Goal: Information Seeking & Learning: Understand process/instructions

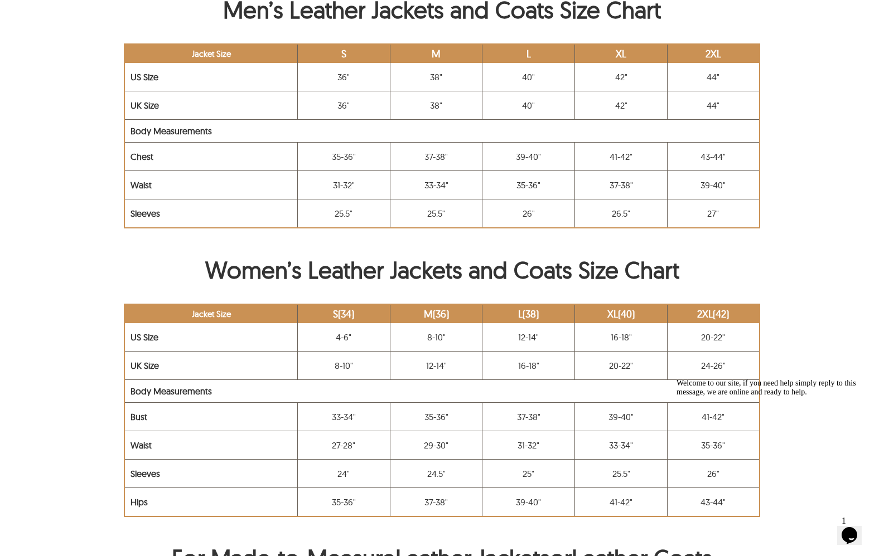
scroll to position [558, 0]
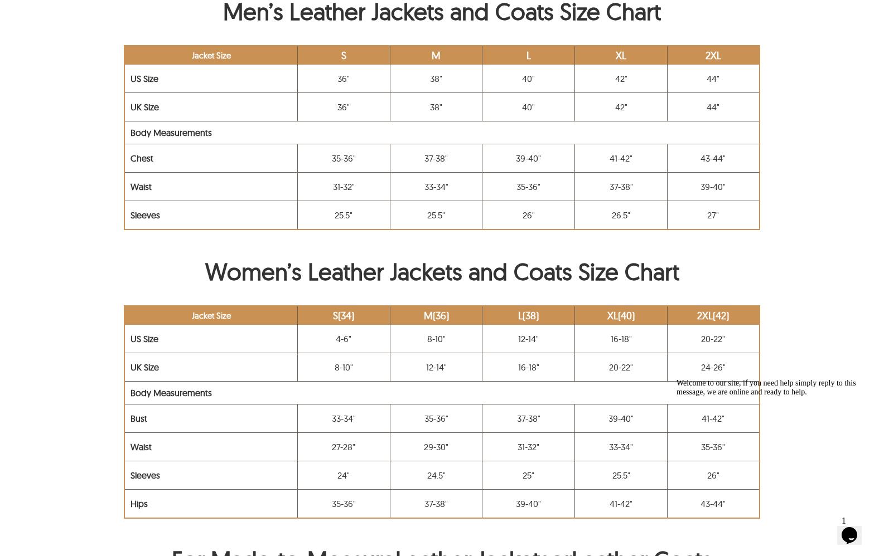
click at [676, 379] on icon "Chat attention grabber" at bounding box center [676, 379] width 0 height 0
click at [819, 527] on icon "Close" at bounding box center [819, 531] width 0 height 9
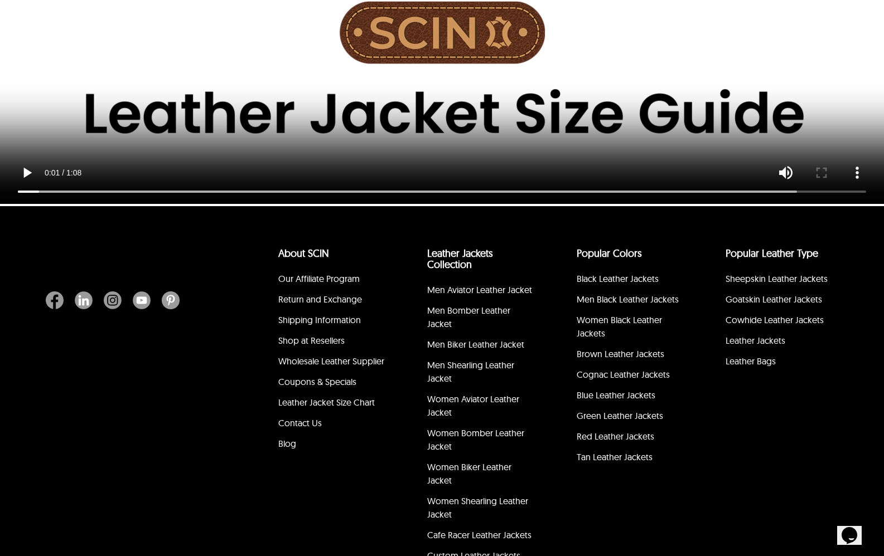
scroll to position [2558, 0]
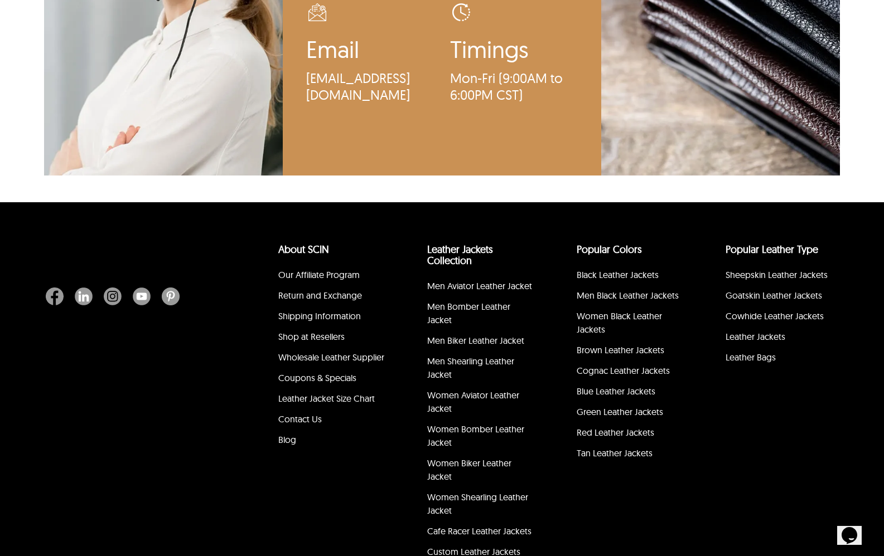
scroll to position [1473, 0]
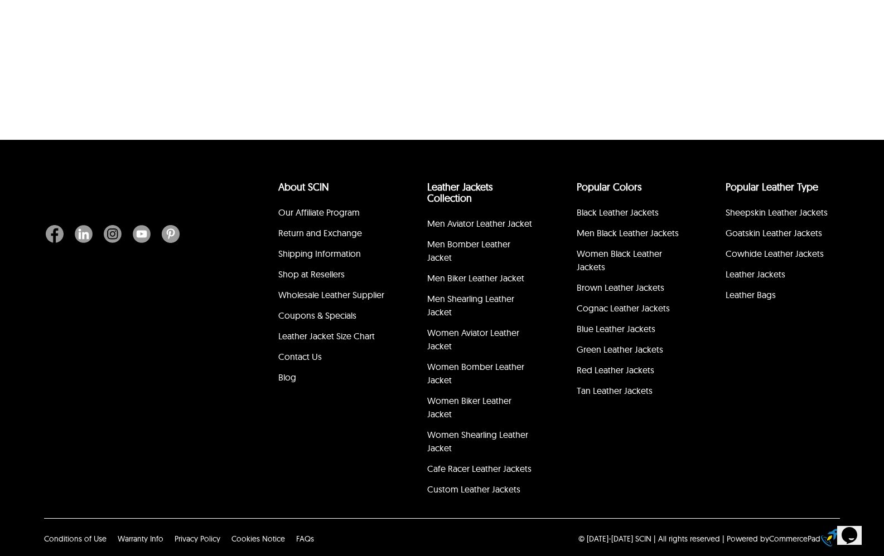
scroll to position [423, 0]
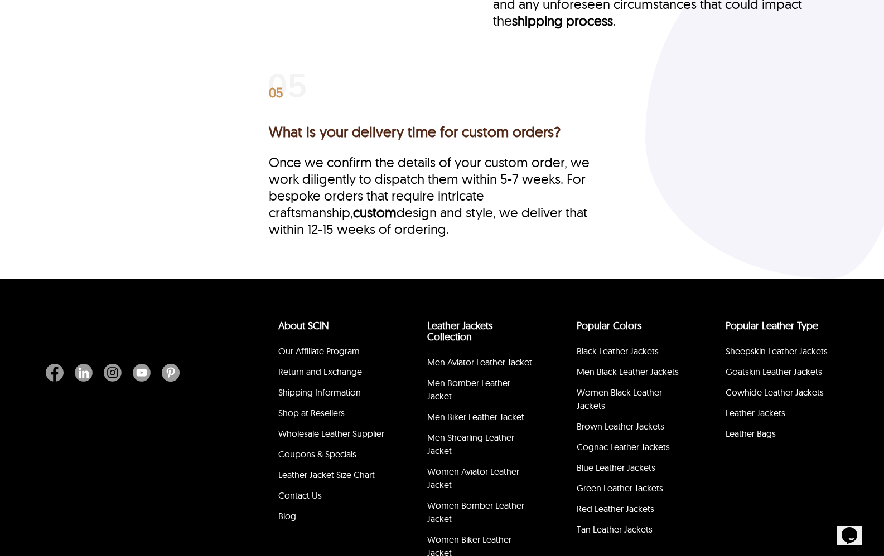
scroll to position [2453, 0]
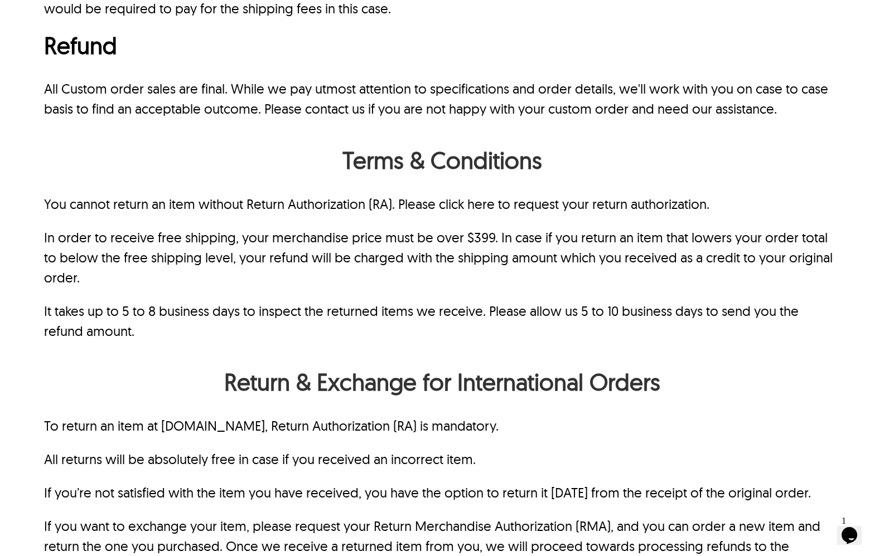
scroll to position [725, 0]
